Goal: Task Accomplishment & Management: Manage account settings

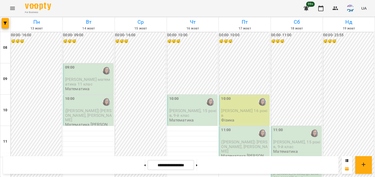
scroll to position [211, 0]
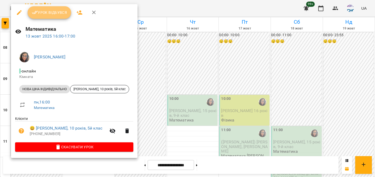
click at [56, 14] on span "Урок відбувся" at bounding box center [49, 12] width 35 height 6
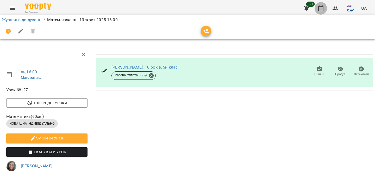
click at [323, 7] on icon "button" at bounding box center [321, 8] width 6 height 6
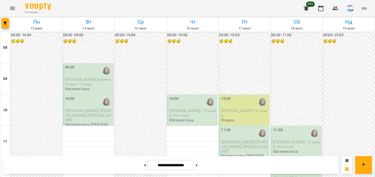
scroll to position [222, 0]
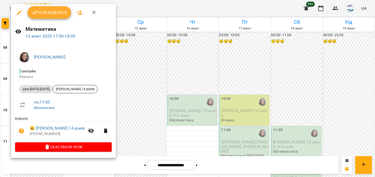
click at [50, 13] on span "Урок відбувся" at bounding box center [49, 12] width 35 height 6
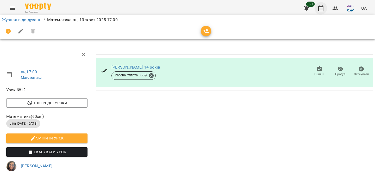
click at [320, 8] on icon "button" at bounding box center [321, 8] width 6 height 6
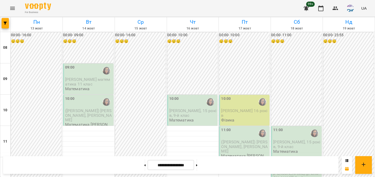
scroll to position [246, 0]
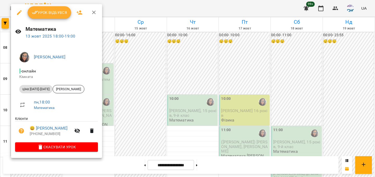
click at [61, 10] on span "Урок відбувся" at bounding box center [49, 12] width 35 height 6
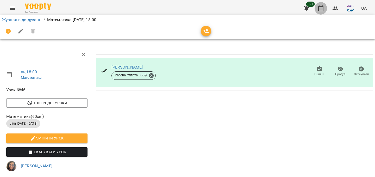
click at [323, 7] on icon "button" at bounding box center [321, 8] width 5 height 6
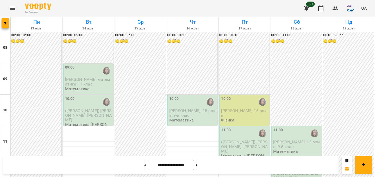
scroll to position [302, 0]
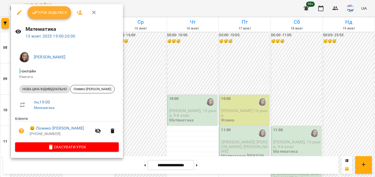
click at [50, 15] on span "Урок відбувся" at bounding box center [49, 12] width 35 height 6
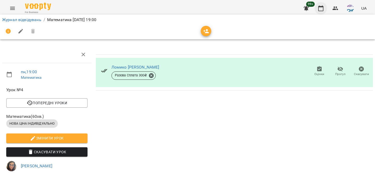
click at [325, 9] on button "button" at bounding box center [321, 8] width 13 height 13
